Goal: Task Accomplishment & Management: Manage account settings

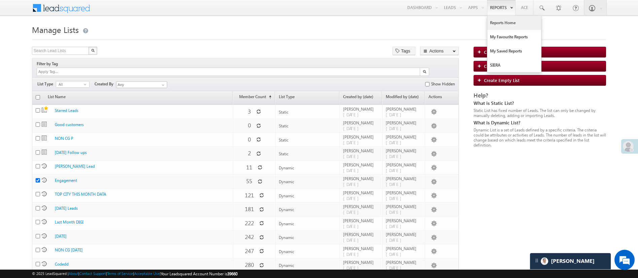
click at [503, 25] on link "Reports Home" at bounding box center [514, 23] width 54 height 14
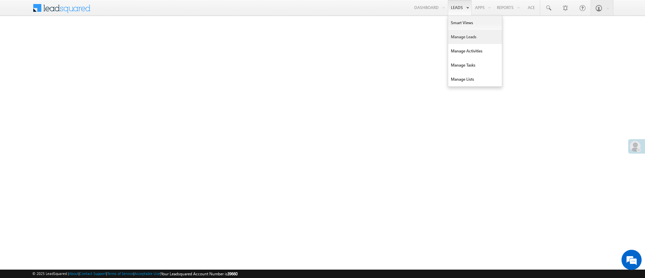
click at [459, 31] on link "Manage Leads" at bounding box center [475, 37] width 54 height 14
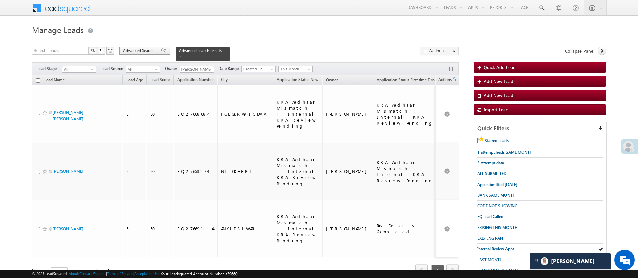
click at [137, 49] on span "Advanced Search" at bounding box center [139, 51] width 33 height 6
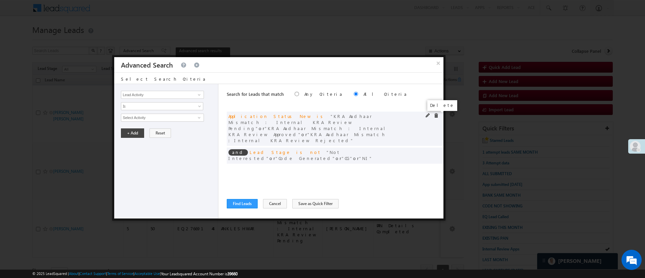
click at [437, 114] on span at bounding box center [436, 115] width 5 height 5
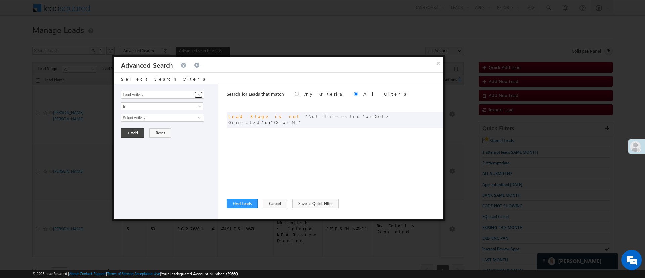
click at [196, 94] on link at bounding box center [198, 94] width 8 height 7
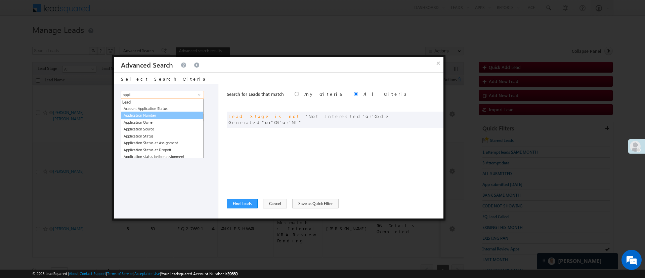
click at [171, 112] on link "Application Number" at bounding box center [162, 116] width 83 height 8
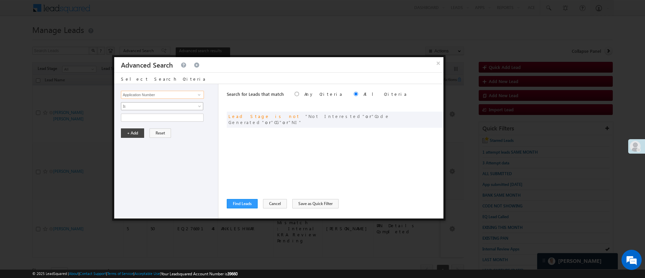
type input "Application Number"
click at [173, 106] on span "Is" at bounding box center [157, 106] width 73 height 6
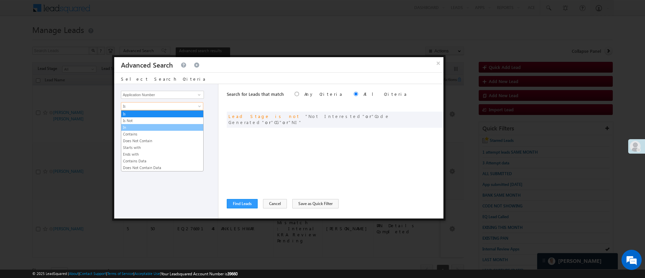
click at [153, 127] on link "In" at bounding box center [162, 127] width 82 height 6
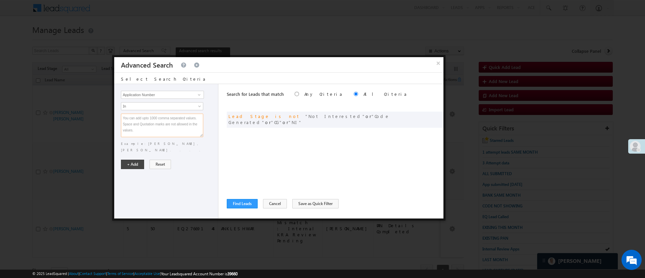
click at [153, 126] on textarea at bounding box center [162, 126] width 82 height 24
paste textarea "EQ27384592 EQ26946386 EQ27433717 EQ27325161 EQ27132683 EQ26872132 EQ27111482 EQ…"
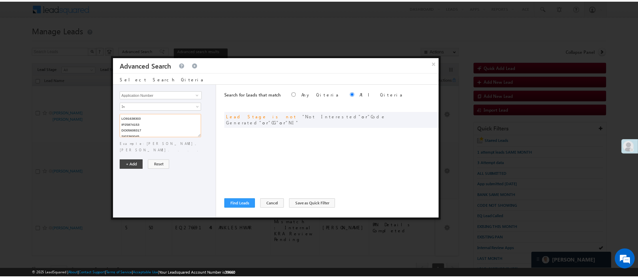
scroll to position [552, 0]
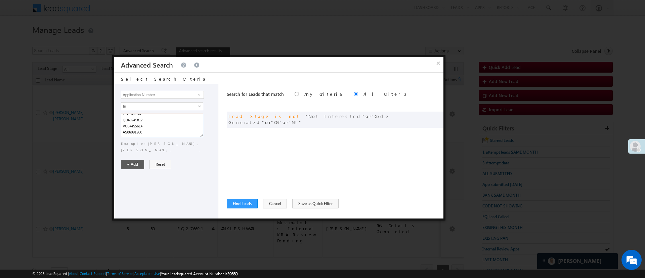
type textarea "EQ27384592 EQ26946386 EQ27433717 EQ27325161 EQ27132683 EQ26872132 EQ27111482 EQ…"
click at [136, 160] on button "+ Add" at bounding box center [132, 164] width 23 height 9
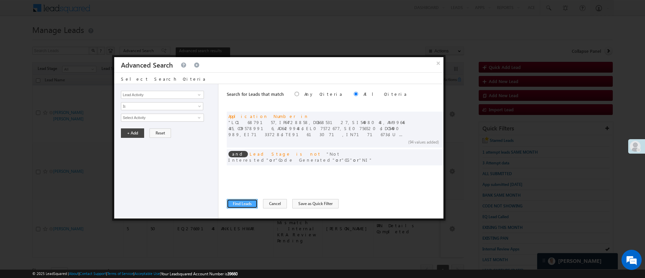
click at [237, 204] on button "Find Leads" at bounding box center [242, 203] width 31 height 9
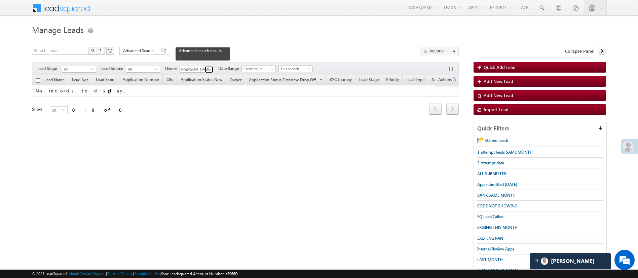
click at [210, 67] on span at bounding box center [209, 69] width 5 height 5
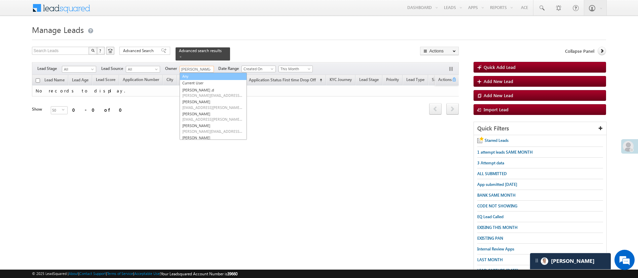
click at [208, 73] on link "Any" at bounding box center [212, 77] width 67 height 8
type input "Any"
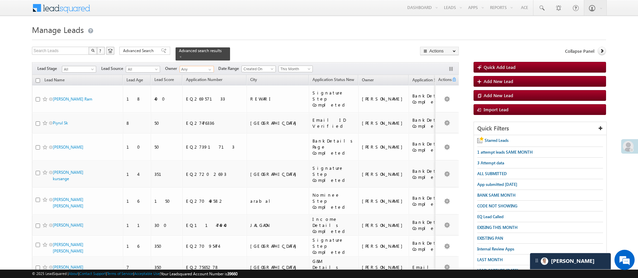
scroll to position [856, 0]
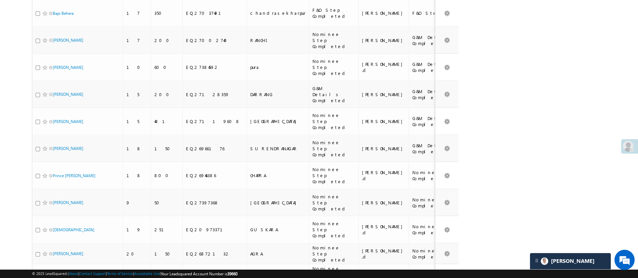
click at [54, 258] on li "100" at bounding box center [55, 258] width 16 height 7
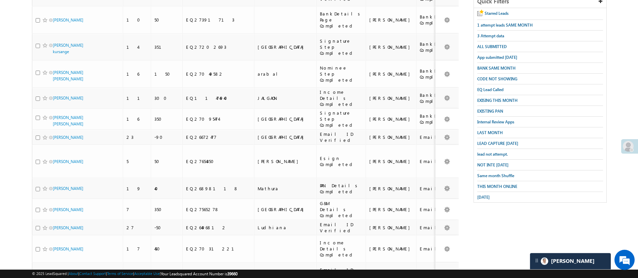
scroll to position [0, 0]
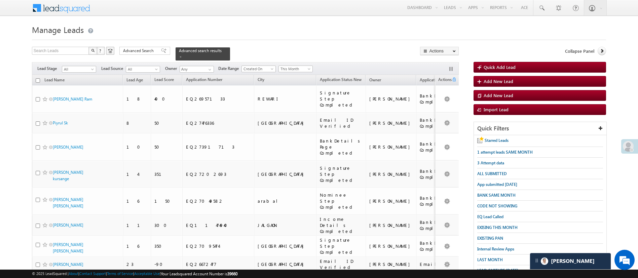
click at [38, 78] on input "checkbox" at bounding box center [38, 80] width 4 height 4
checkbox input "true"
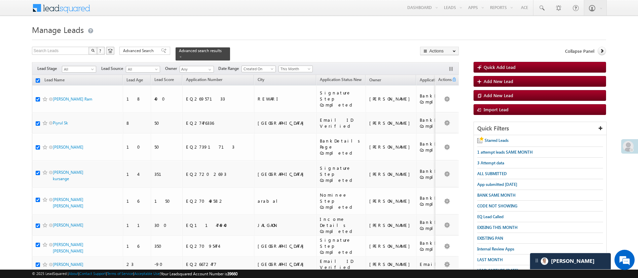
checkbox input "true"
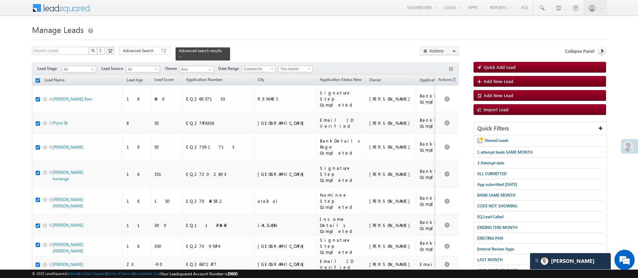
checkbox input "true"
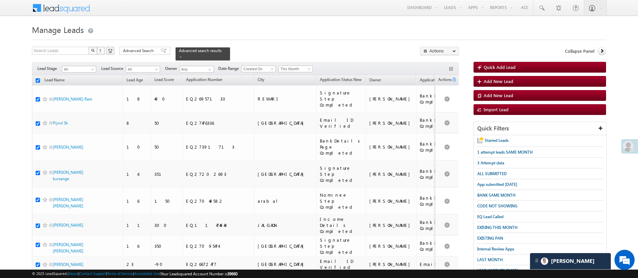
checkbox input "true"
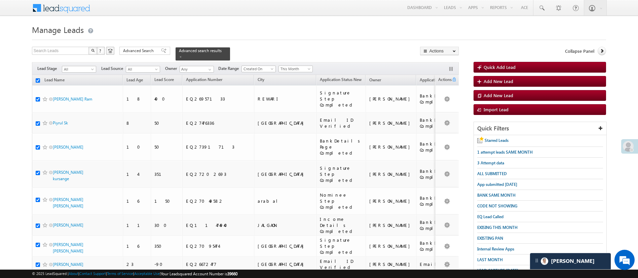
checkbox input "true"
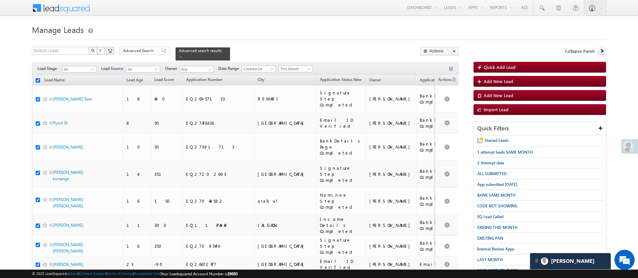
checkbox input "true"
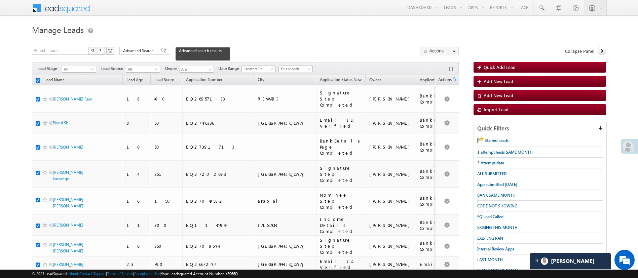
checkbox input "true"
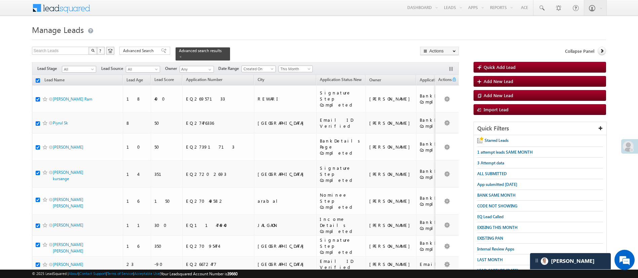
checkbox input "true"
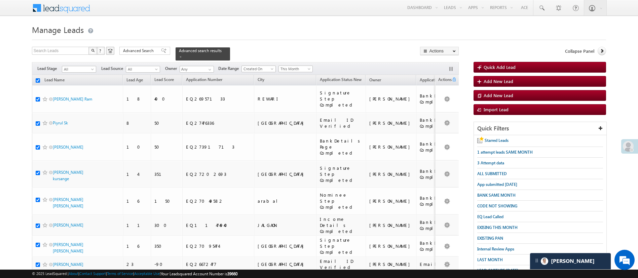
checkbox input "true"
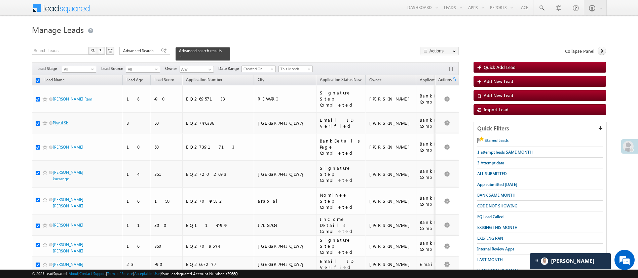
checkbox input "true"
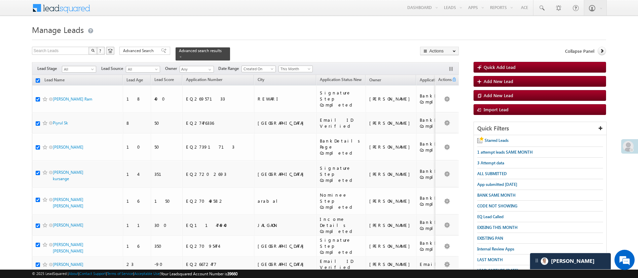
checkbox input "true"
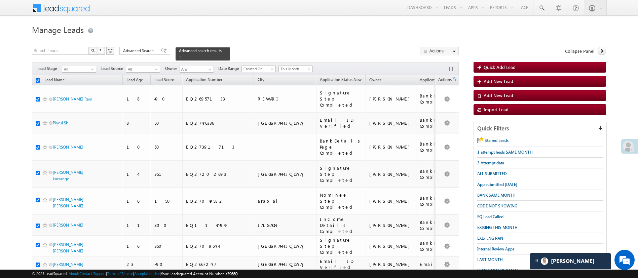
checkbox input "true"
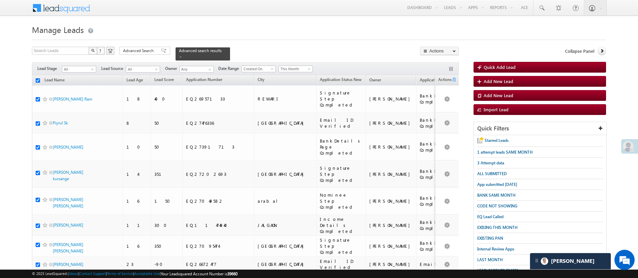
checkbox input "true"
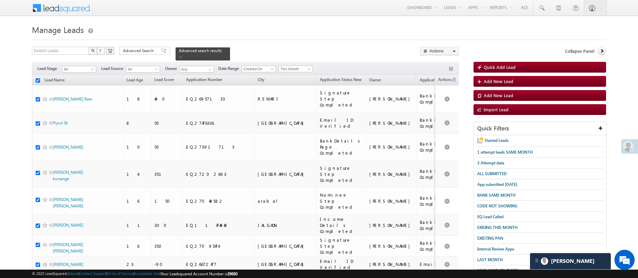
checkbox input "true"
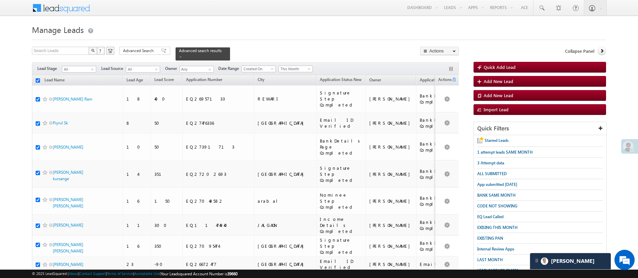
checkbox input "true"
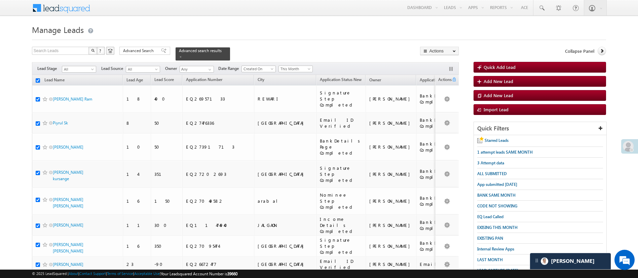
checkbox input "true"
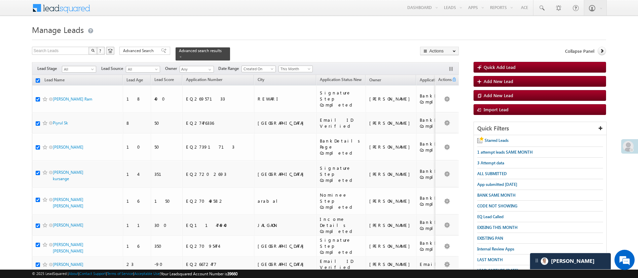
checkbox input "true"
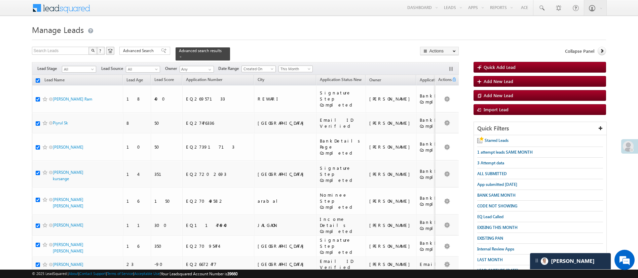
checkbox input "true"
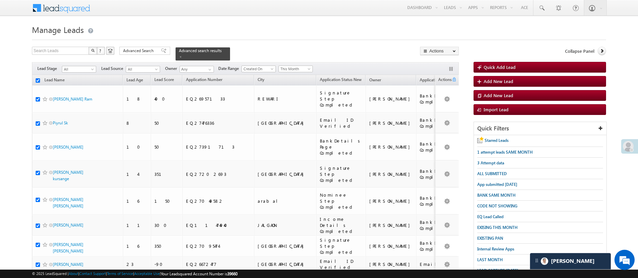
checkbox input "true"
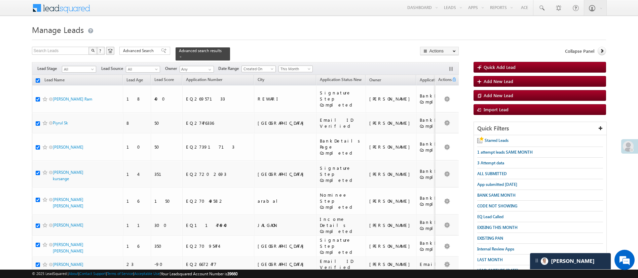
checkbox input "true"
click at [436, 101] on link "Change Owner" at bounding box center [439, 101] width 38 height 8
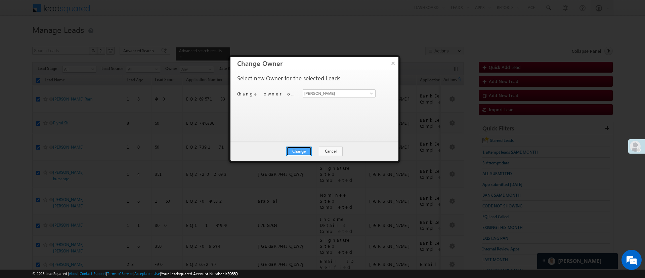
click at [302, 152] on button "Change" at bounding box center [299, 151] width 26 height 9
click at [317, 152] on button "Close" at bounding box center [316, 151] width 22 height 9
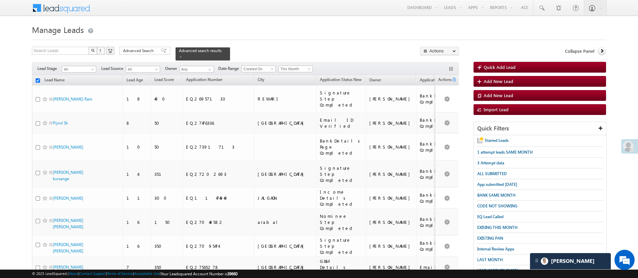
checkbox input "false"
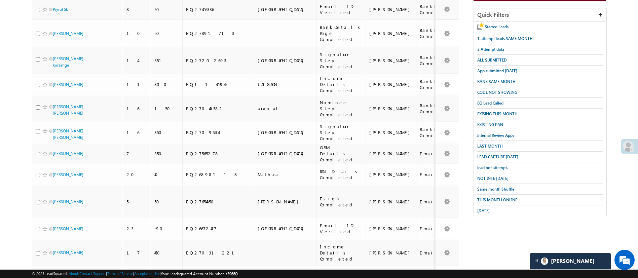
scroll to position [139, 0]
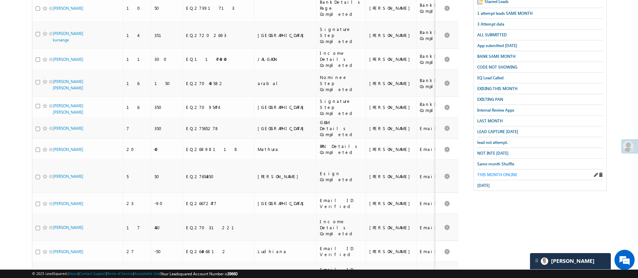
click at [503, 172] on span "THIS MONTH ONLINE" at bounding box center [497, 174] width 40 height 5
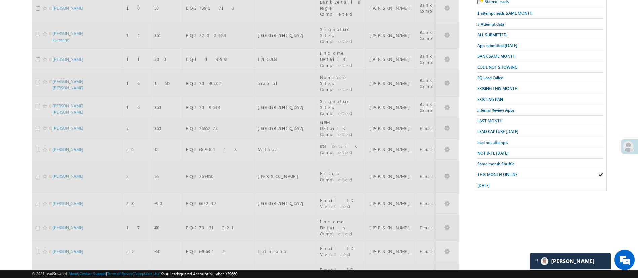
scroll to position [0, 0]
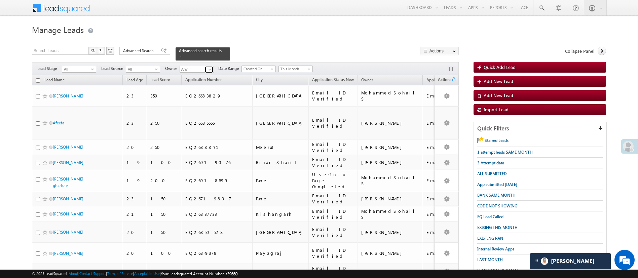
click at [209, 67] on span at bounding box center [209, 69] width 5 height 5
click at [206, 79] on span "Naseeba.Khatoon@angelbroking.com" at bounding box center [212, 81] width 60 height 5
type input "Naseeba Khatoon"
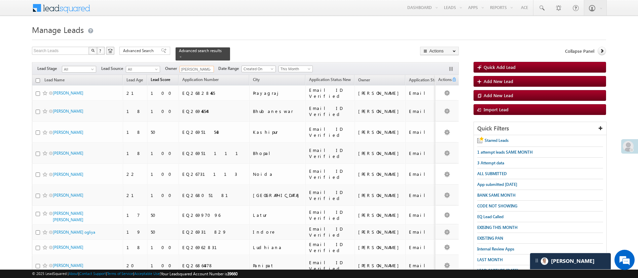
click at [160, 77] on span "Lead Score" at bounding box center [160, 79] width 19 height 5
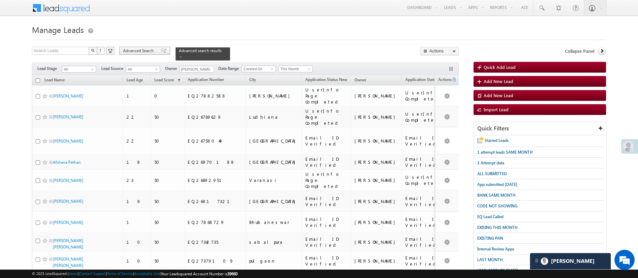
click at [143, 50] on span "Advanced Search" at bounding box center [139, 51] width 33 height 6
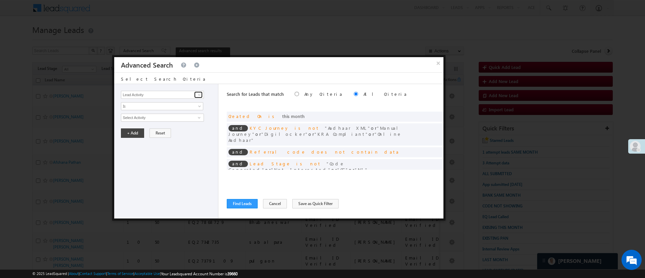
click at [196, 95] on link at bounding box center [198, 94] width 8 height 7
click at [169, 109] on link "Lead Score" at bounding box center [162, 109] width 83 height 8
type input "Lead Score"
click at [170, 107] on span "Is" at bounding box center [157, 106] width 73 height 6
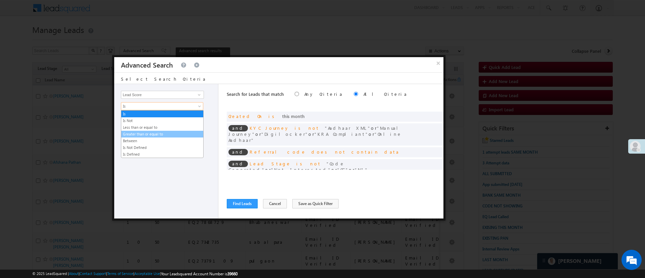
click at [159, 136] on link "Greater than or equal to" at bounding box center [162, 134] width 82 height 6
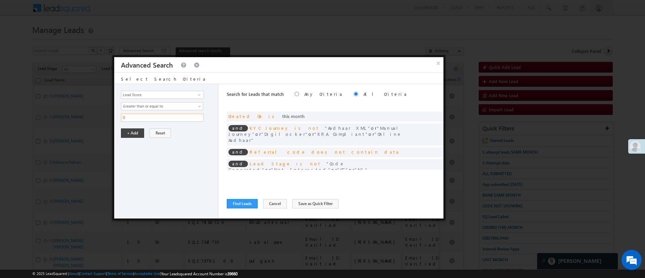
click at [157, 120] on input "0" at bounding box center [162, 118] width 83 height 8
type input "200"
click at [136, 132] on button "+ Add" at bounding box center [132, 132] width 23 height 9
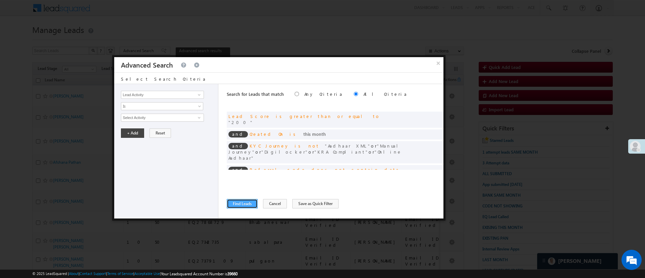
click at [238, 206] on button "Find Leads" at bounding box center [242, 203] width 31 height 9
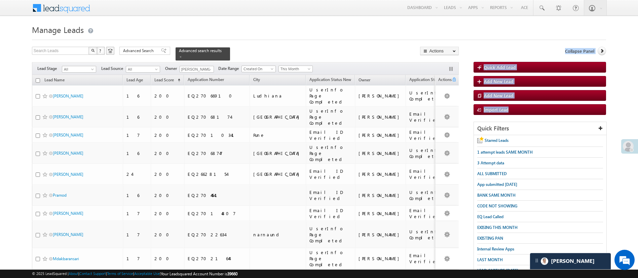
drag, startPoint x: 637, startPoint y: 41, endPoint x: 645, endPoint y: 116, distance: 75.4
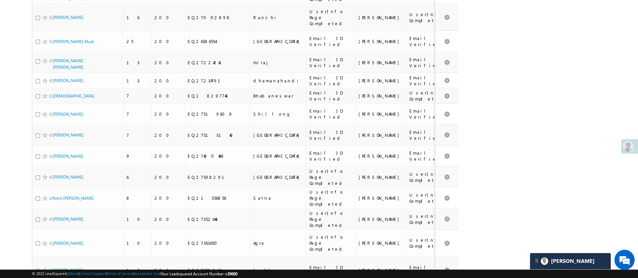
scroll to position [1535, 0]
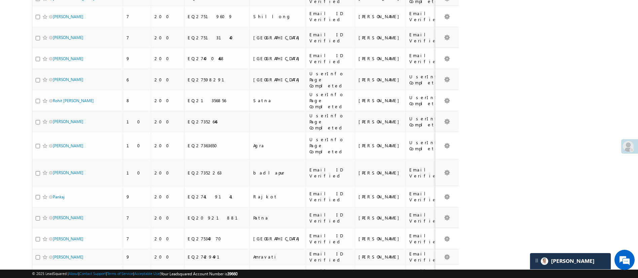
click at [54, 249] on li "50" at bounding box center [55, 251] width 16 height 7
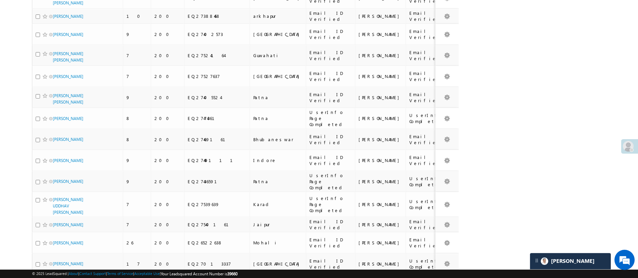
scroll to position [0, 0]
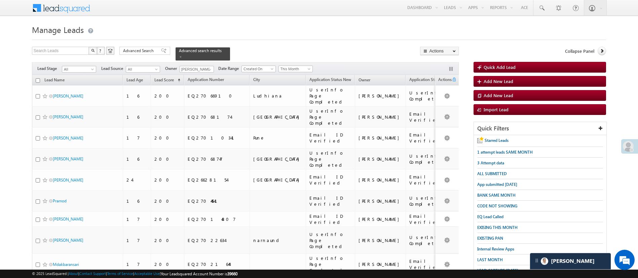
click at [36, 78] on input "checkbox" at bounding box center [38, 80] width 4 height 4
checkbox input "true"
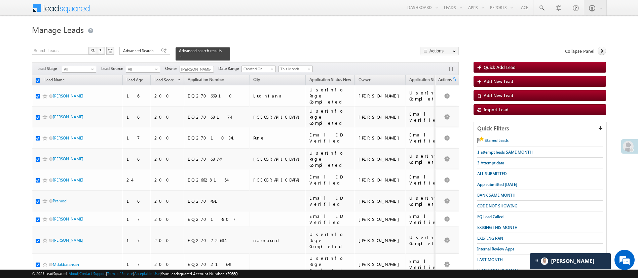
checkbox input "true"
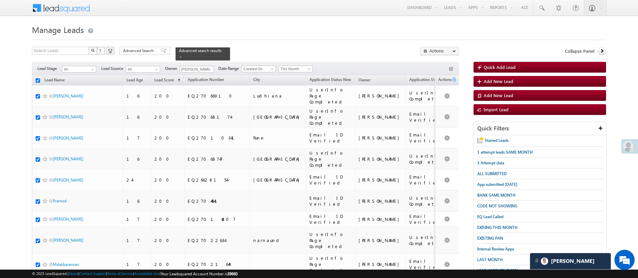
checkbox input "true"
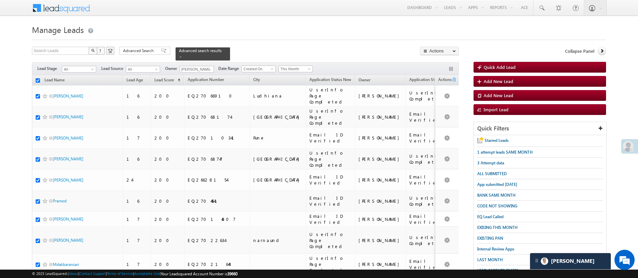
checkbox input "true"
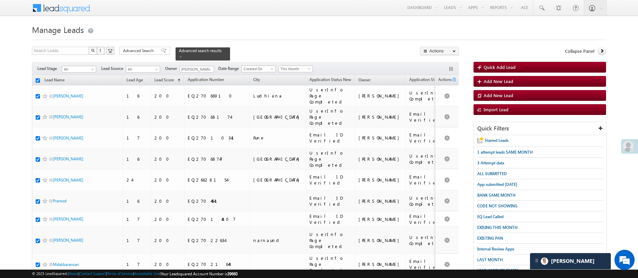
checkbox input "true"
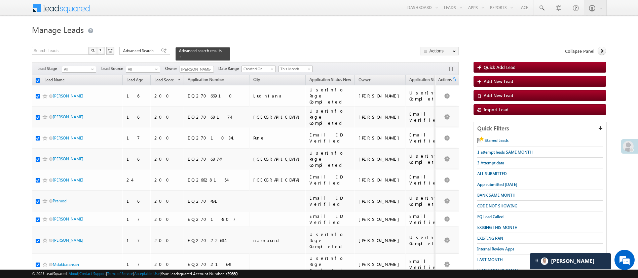
checkbox input "true"
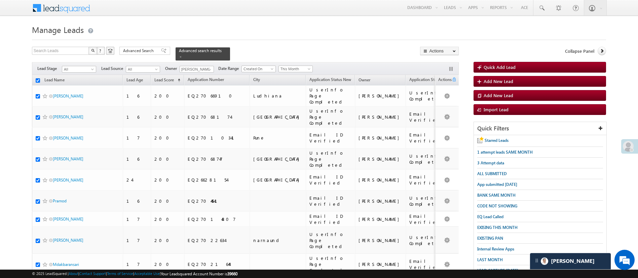
checkbox input "true"
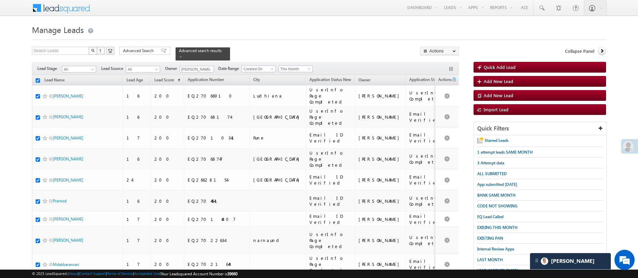
checkbox input "true"
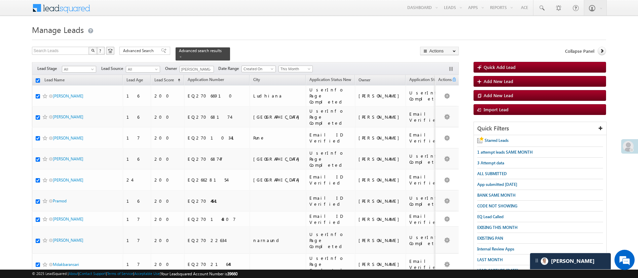
checkbox input "true"
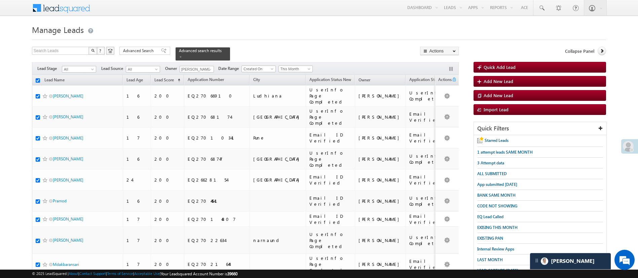
checkbox input "true"
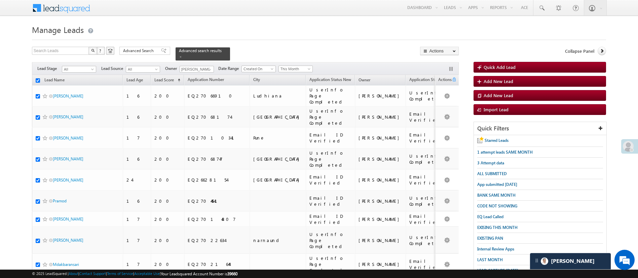
checkbox input "true"
click at [429, 102] on link "Change Owner" at bounding box center [439, 101] width 38 height 8
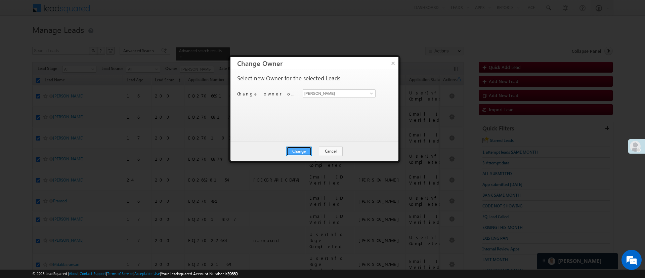
click at [298, 151] on button "Change" at bounding box center [299, 151] width 26 height 9
click at [315, 148] on button "Close" at bounding box center [316, 151] width 22 height 9
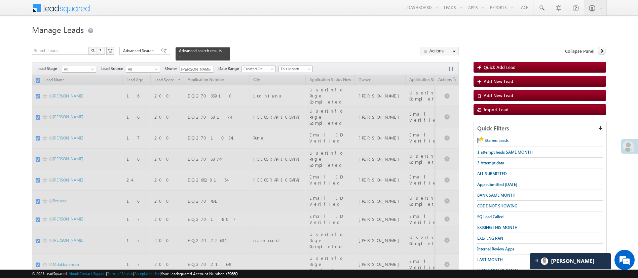
checkbox input "false"
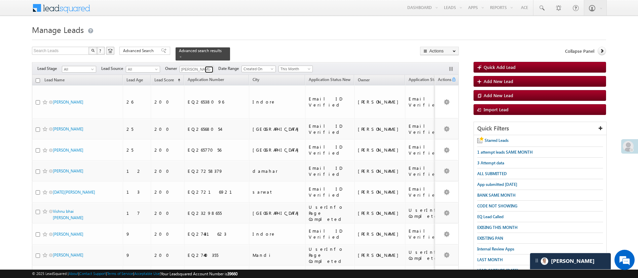
click at [210, 67] on span at bounding box center [209, 69] width 5 height 5
click at [210, 73] on link "Lavisha Gautam Lavisha.Gautam@angelbroking.com" at bounding box center [212, 79] width 67 height 13
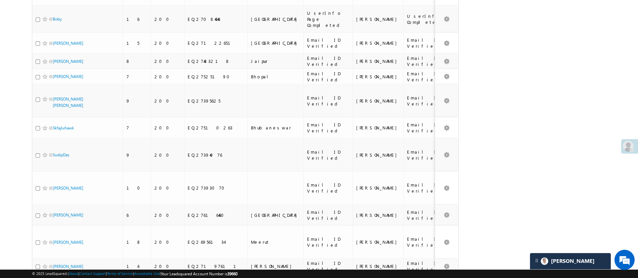
scroll to position [923, 0]
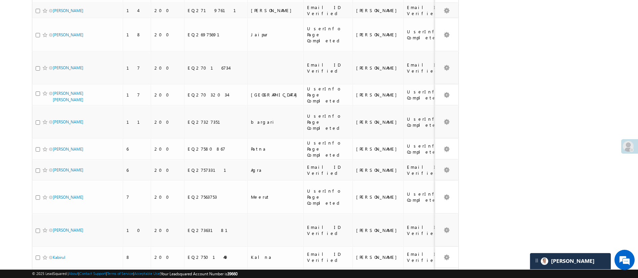
type input "Lavisha Gautam"
drag, startPoint x: 57, startPoint y: 241, endPoint x: 58, endPoint y: 237, distance: 4.9
click at [58, 237] on ul "15 25 50 100 200" at bounding box center [55, 252] width 16 height 34
click at [58, 237] on li "15" at bounding box center [55, 238] width 16 height 7
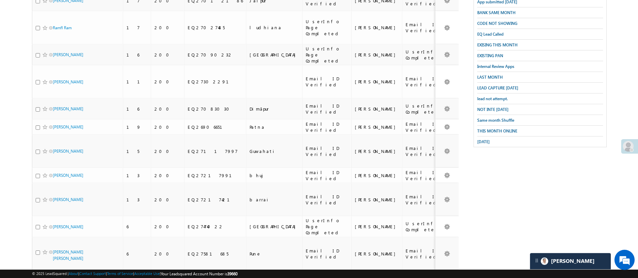
scroll to position [0, 0]
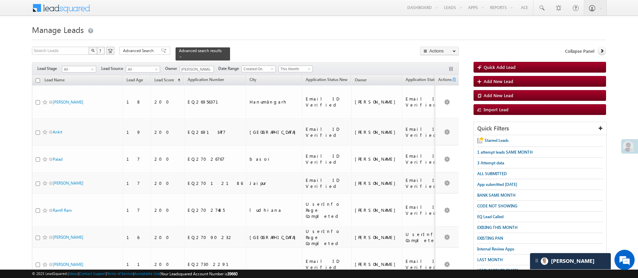
click at [38, 78] on input "checkbox" at bounding box center [38, 80] width 4 height 4
checkbox input "true"
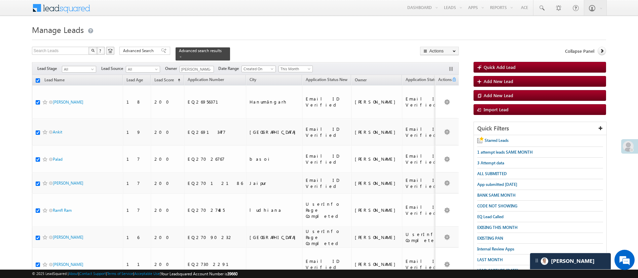
checkbox input "true"
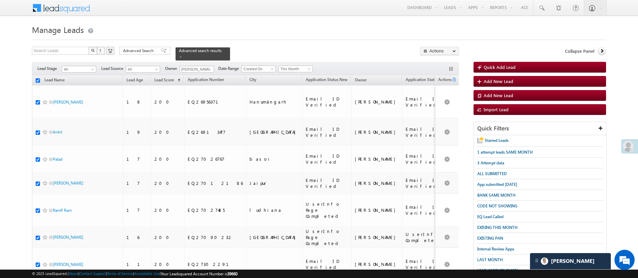
checkbox input "true"
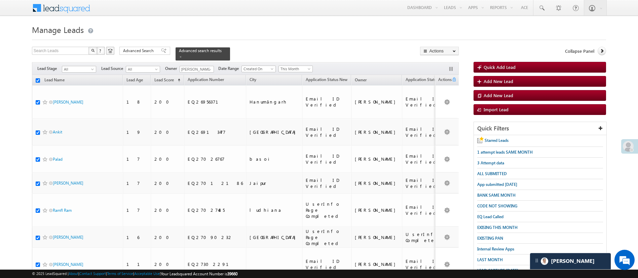
checkbox input "true"
click at [442, 101] on link "Change Owner" at bounding box center [439, 101] width 38 height 8
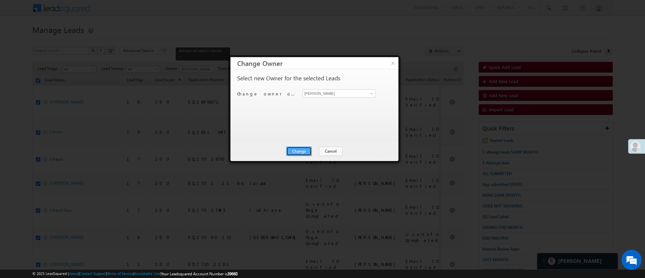
click at [297, 151] on button "Change" at bounding box center [299, 151] width 26 height 9
click at [311, 150] on button "Close" at bounding box center [316, 151] width 22 height 9
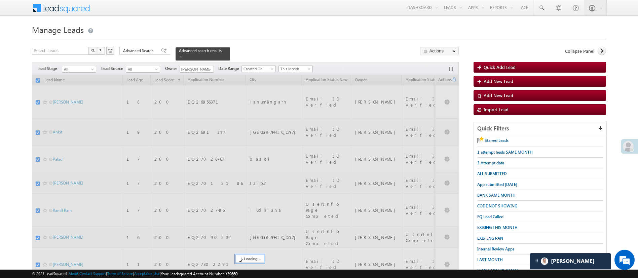
checkbox input "false"
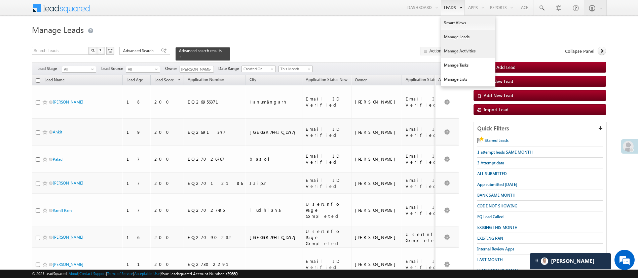
click at [454, 49] on link "Manage Activities" at bounding box center [468, 51] width 54 height 14
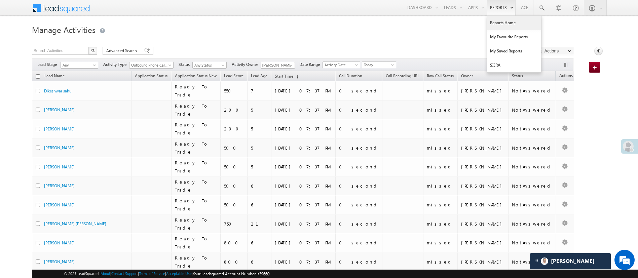
click at [498, 16] on link "Reports Home" at bounding box center [514, 23] width 54 height 14
